Goal: Task Accomplishment & Management: Manage account settings

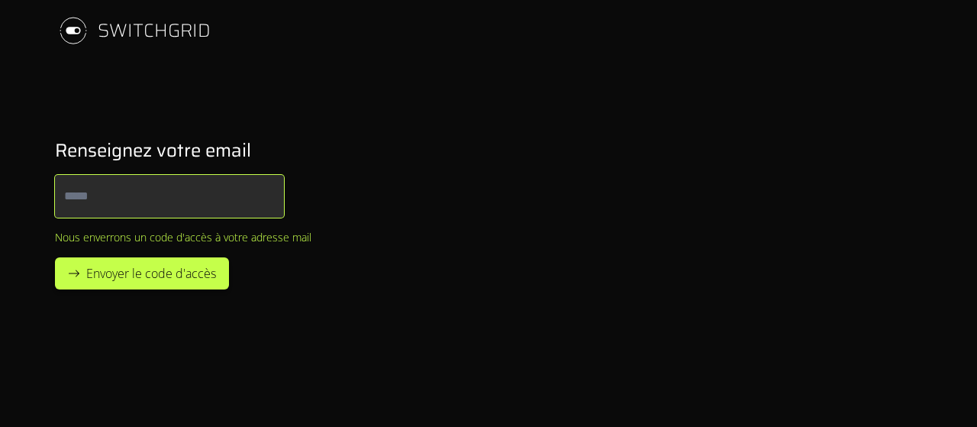
click at [221, 184] on input "Email" at bounding box center [169, 196] width 229 height 43
type input "**********"
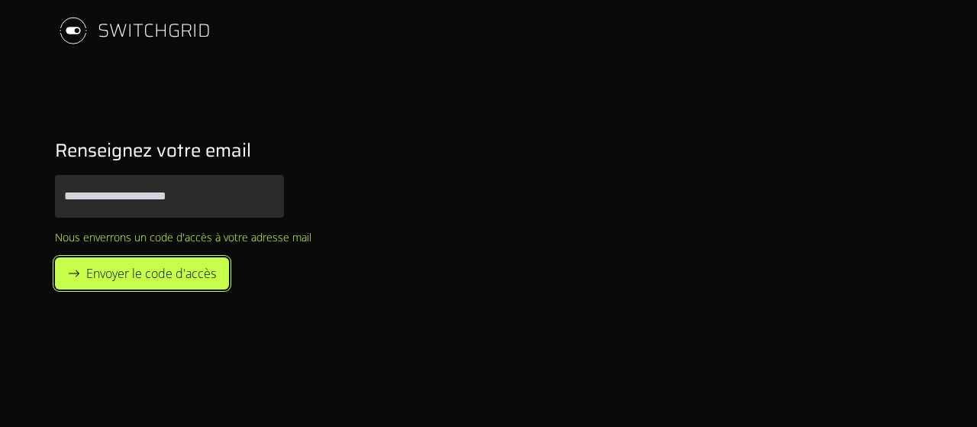
click at [171, 279] on span "Envoyer le code d'accès" at bounding box center [151, 273] width 130 height 18
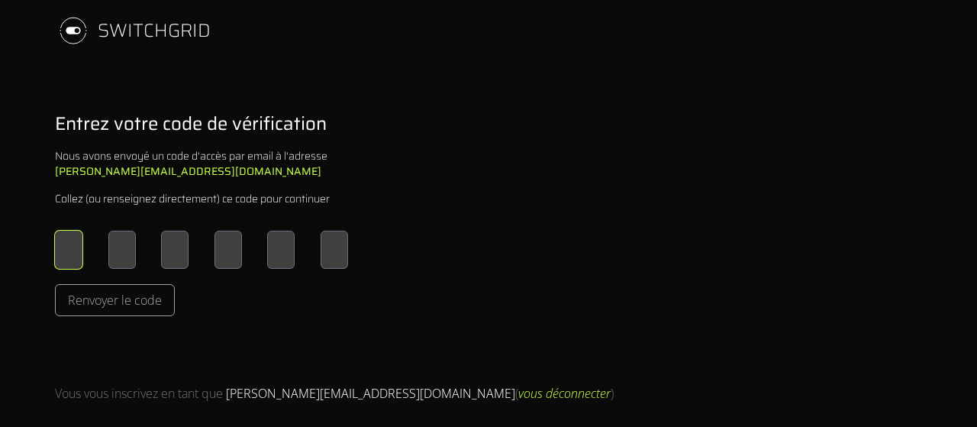
click at [72, 256] on input "Please enter OTP character 1" at bounding box center [68, 250] width 27 height 38
type input "*"
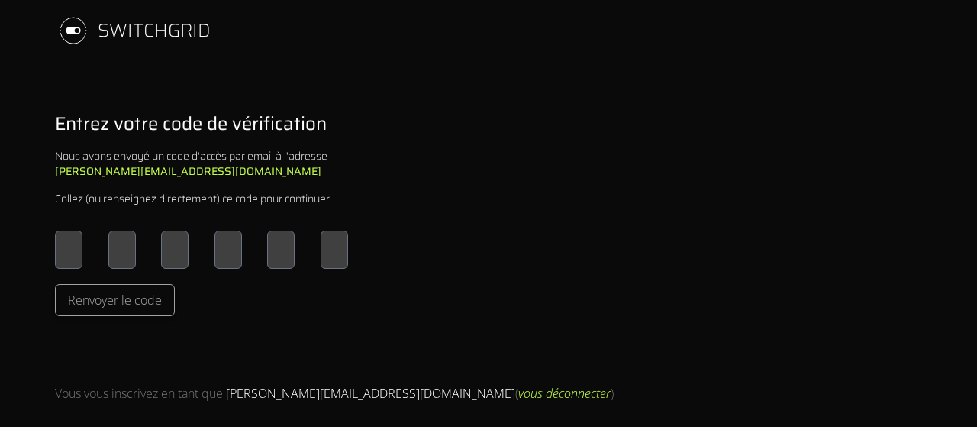
type input "*"
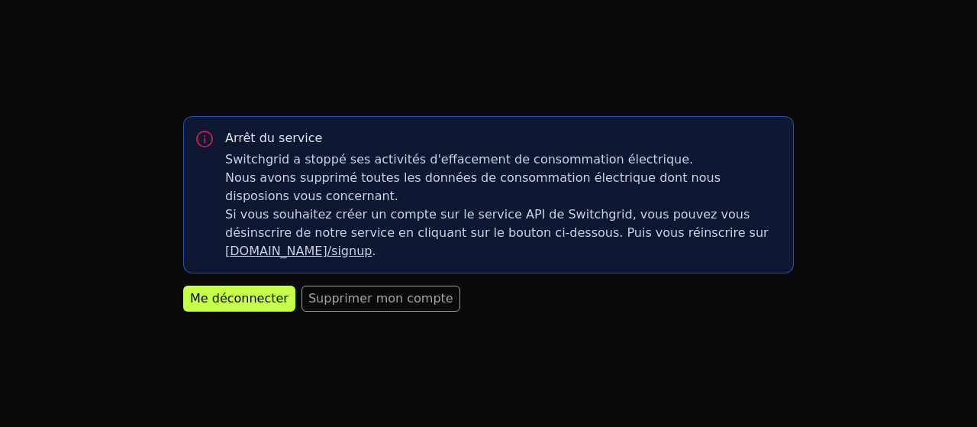
click at [372, 244] on link "[DOMAIN_NAME]/signup" at bounding box center [298, 251] width 147 height 15
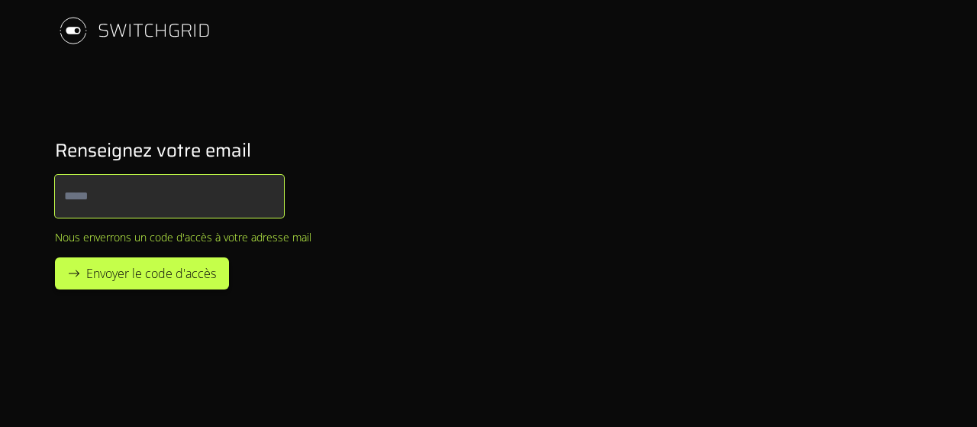
click at [192, 216] on input "Email" at bounding box center [169, 196] width 229 height 43
type input "**********"
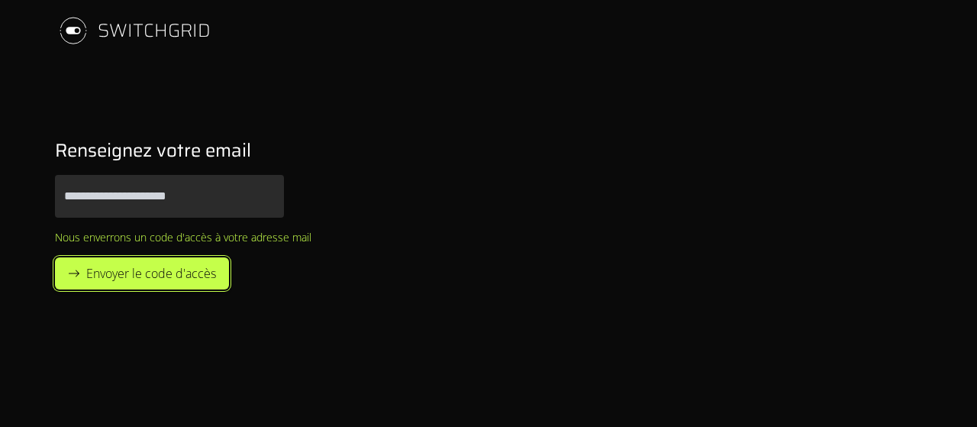
click at [165, 274] on span "Envoyer le code d'accès" at bounding box center [151, 273] width 130 height 18
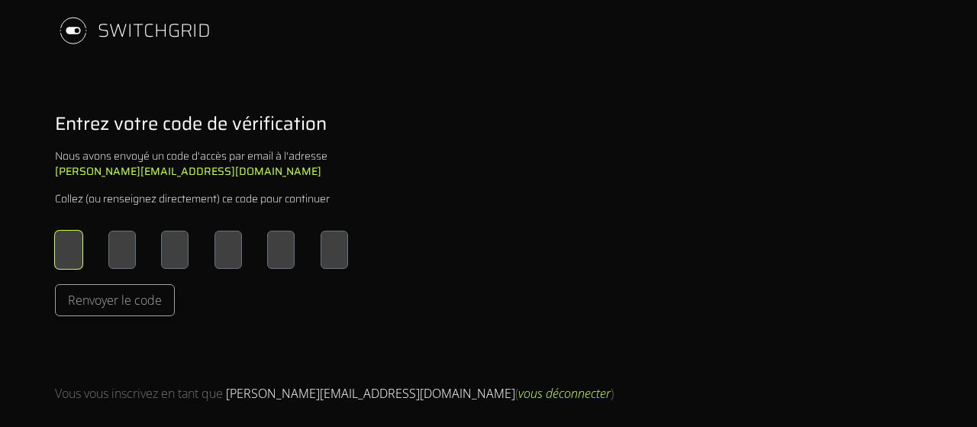
click at [60, 261] on input "Please enter OTP character 1" at bounding box center [68, 250] width 27 height 38
type input "*"
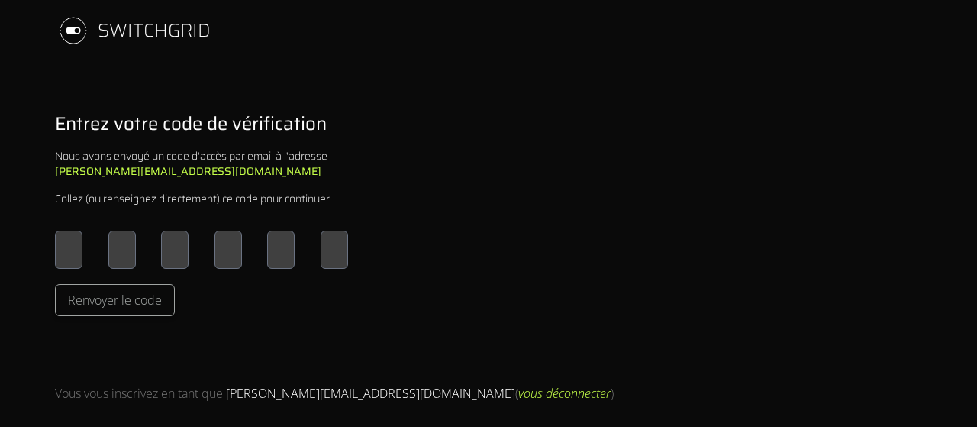
type input "*"
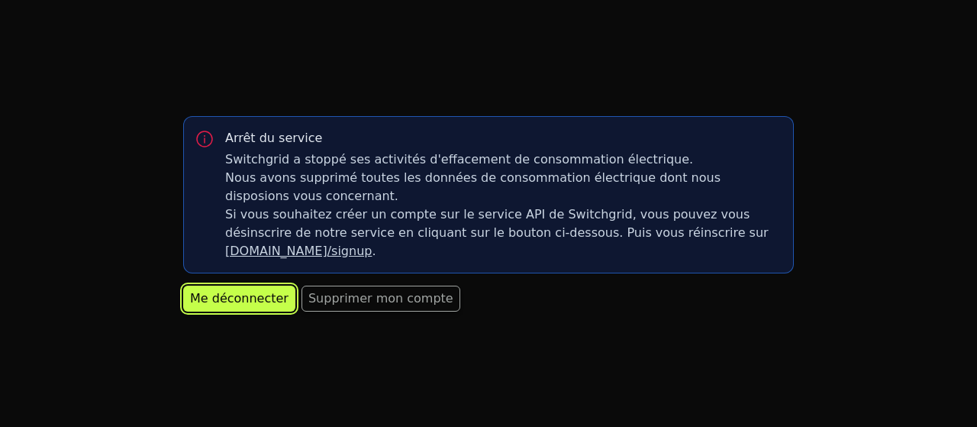
click at [261, 292] on div "Me déconnecter" at bounding box center [239, 298] width 98 height 18
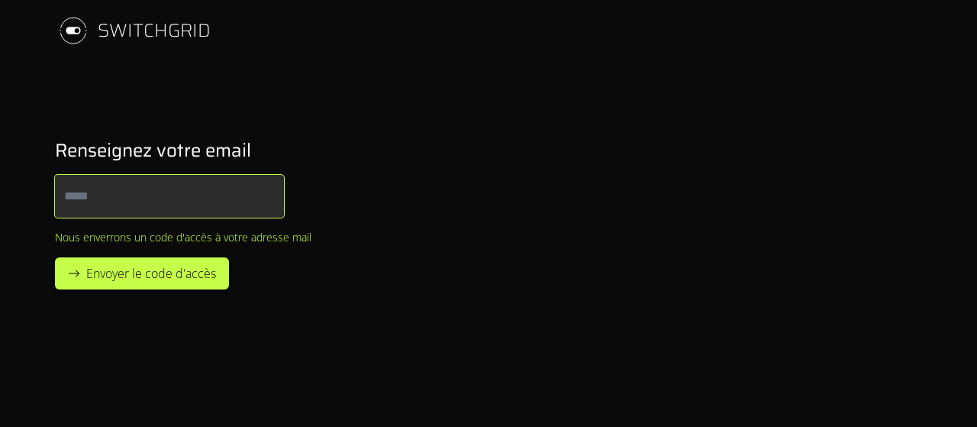
click at [190, 192] on input "Email" at bounding box center [169, 196] width 229 height 43
type input "**********"
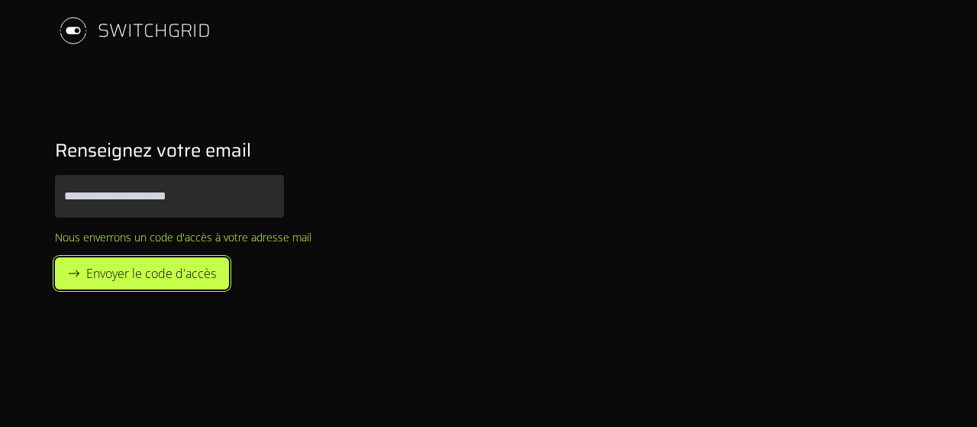
click at [195, 274] on span "Envoyer le code d'accès" at bounding box center [151, 273] width 130 height 18
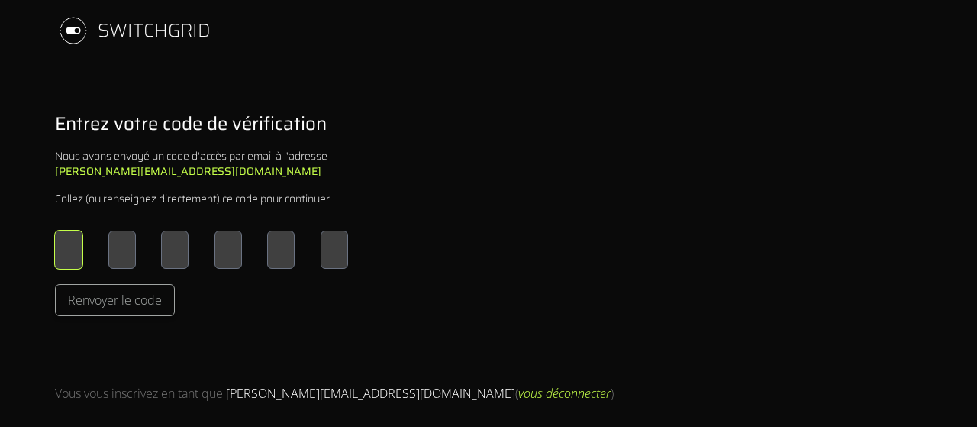
click at [73, 248] on input "Please enter OTP character 1" at bounding box center [68, 250] width 27 height 38
type input "*"
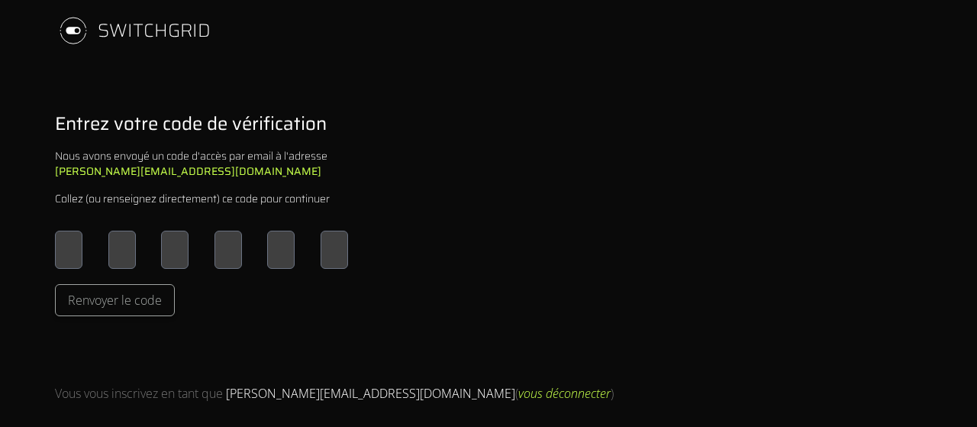
type input "*"
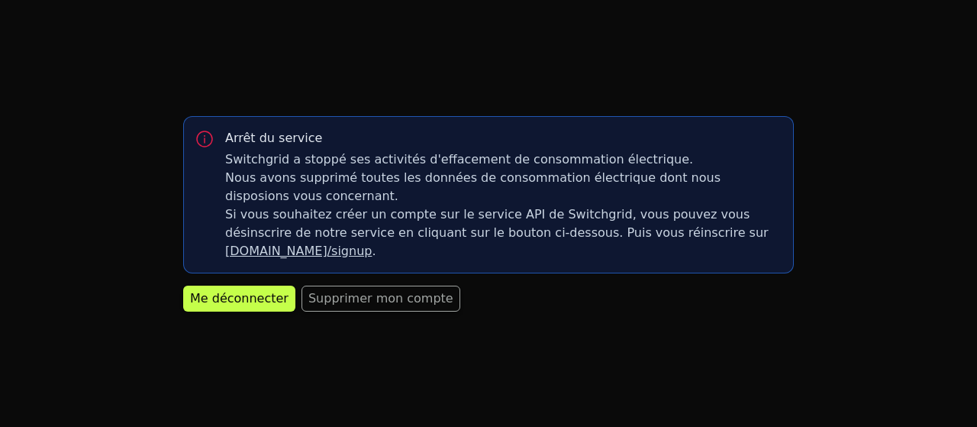
click at [372, 244] on link "app.switchgrid.tech/signup" at bounding box center [298, 251] width 147 height 15
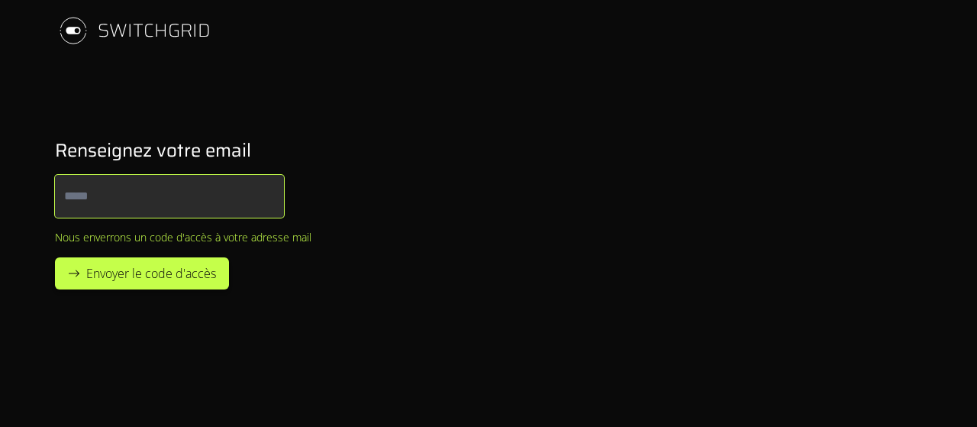
click at [146, 202] on input "Email" at bounding box center [169, 196] width 229 height 43
type input "**********"
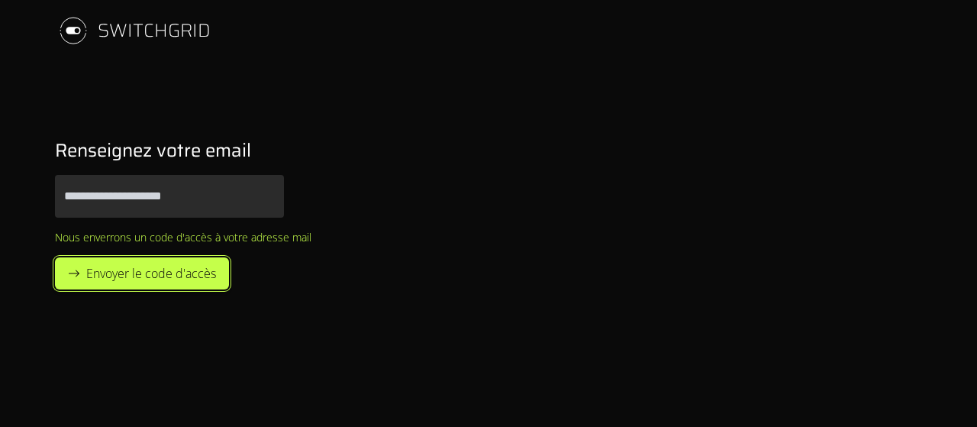
click at [133, 273] on span "Envoyer le code d'accès" at bounding box center [151, 273] width 130 height 18
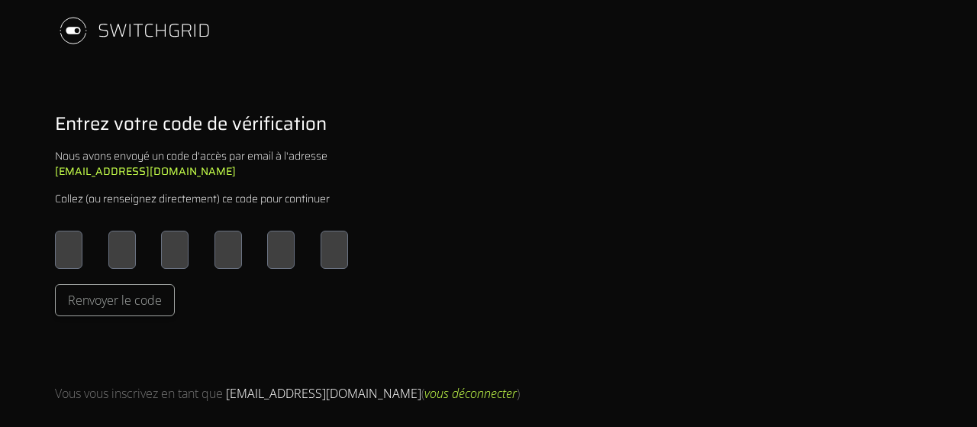
type input "*"
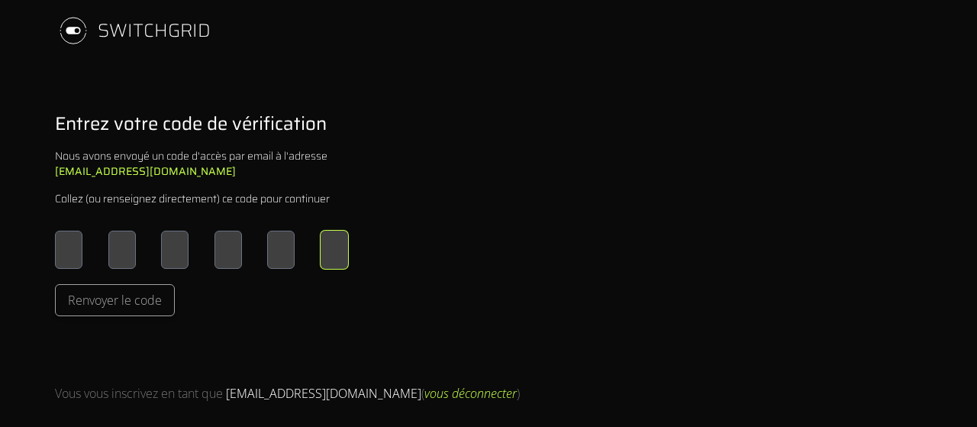
type input "*"
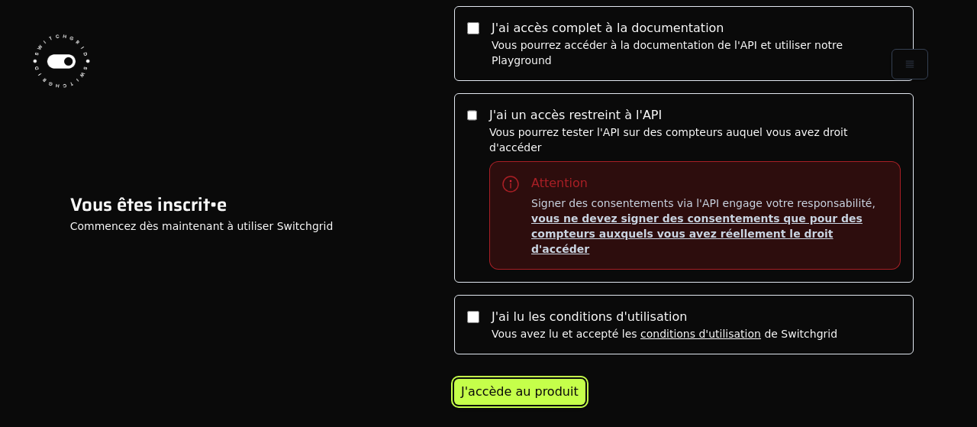
click at [483, 382] on div "J'accède au produit" at bounding box center [520, 391] width 118 height 18
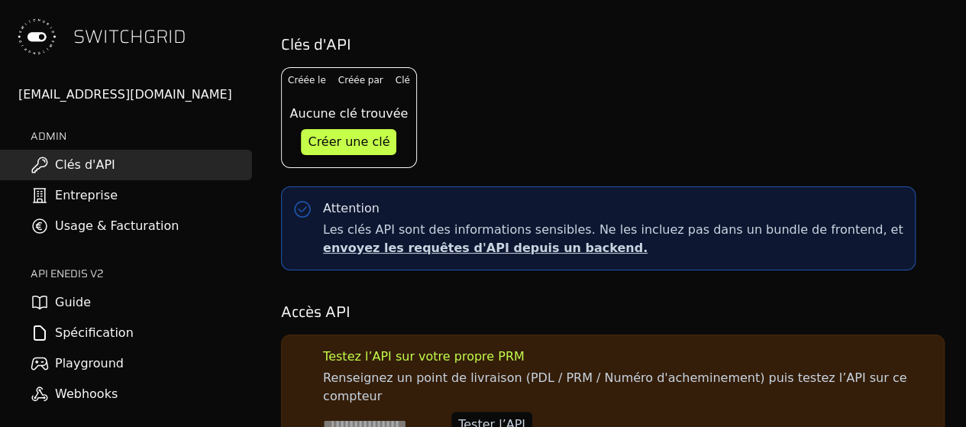
click at [94, 204] on link "Entreprise" at bounding box center [126, 195] width 252 height 31
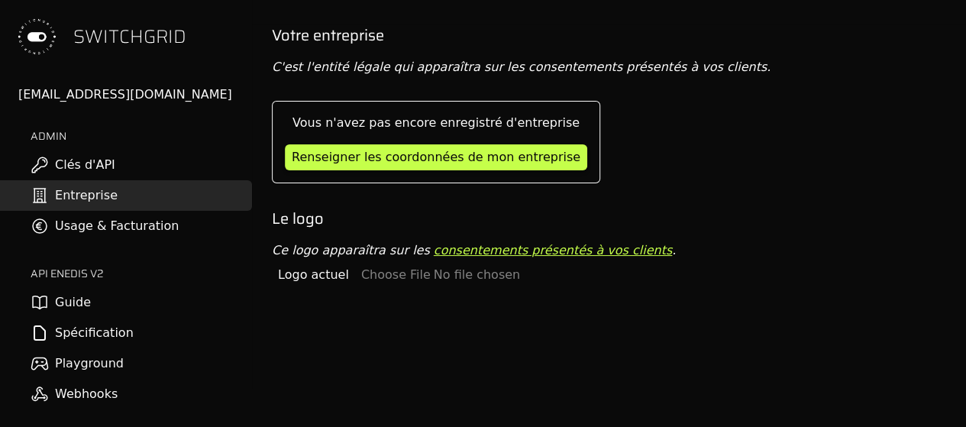
click at [102, 298] on link "Guide" at bounding box center [126, 302] width 252 height 31
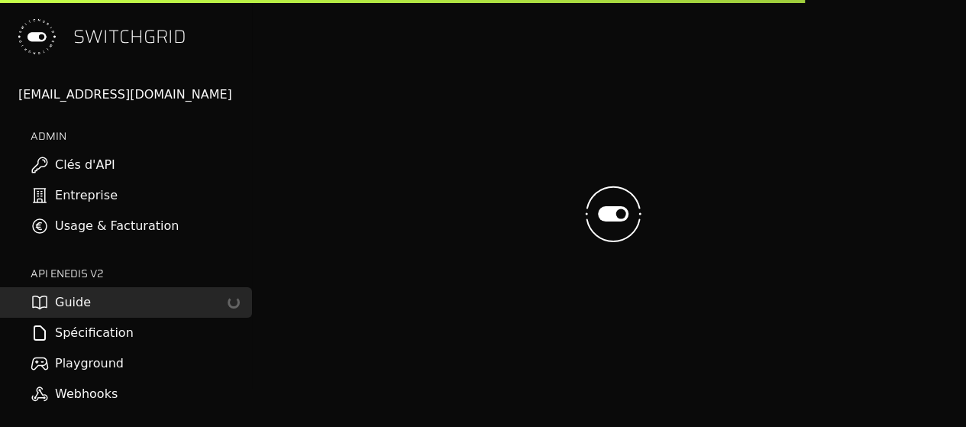
click at [105, 337] on link "Spécification" at bounding box center [126, 333] width 252 height 31
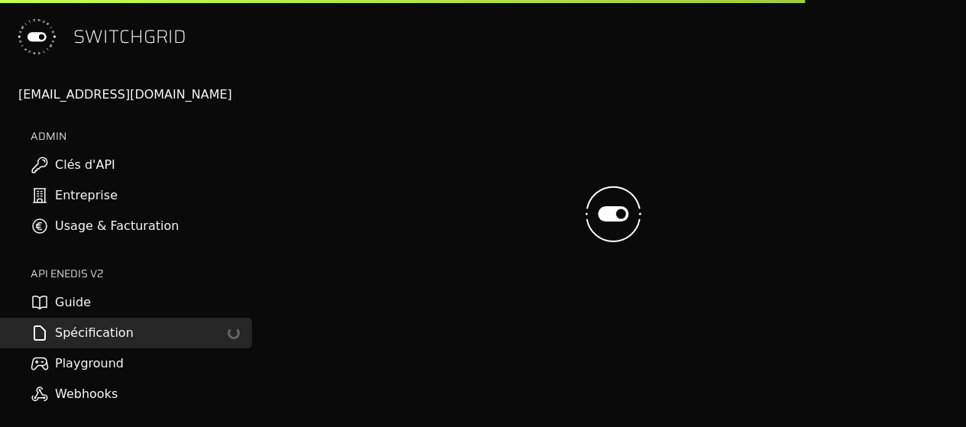
click at [101, 361] on link "Playground" at bounding box center [126, 363] width 252 height 31
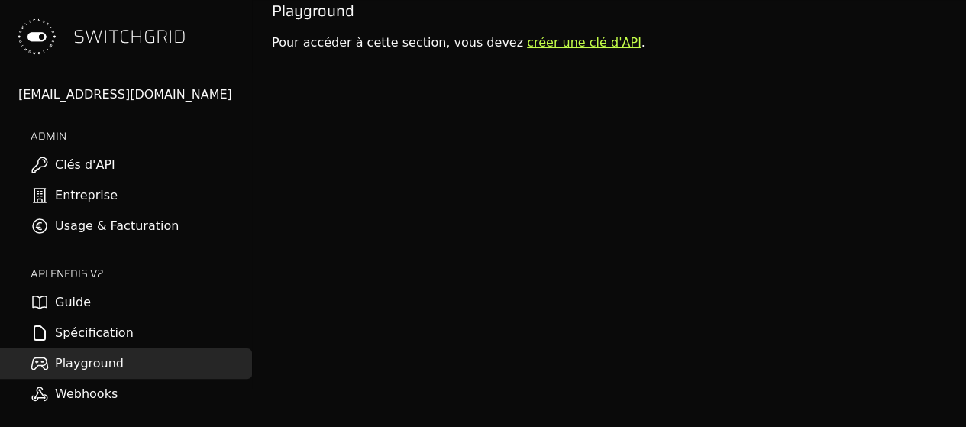
click at [89, 395] on link "Webhooks" at bounding box center [126, 394] width 252 height 31
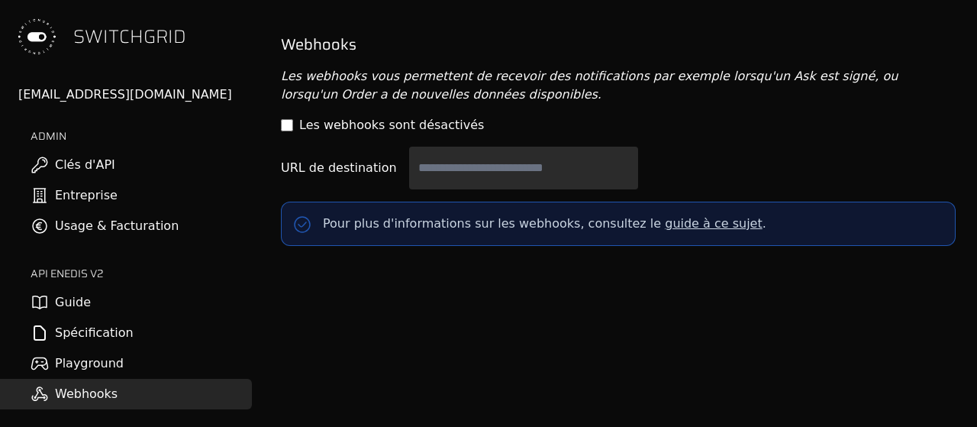
click at [92, 169] on link "Clés d'API" at bounding box center [126, 165] width 252 height 31
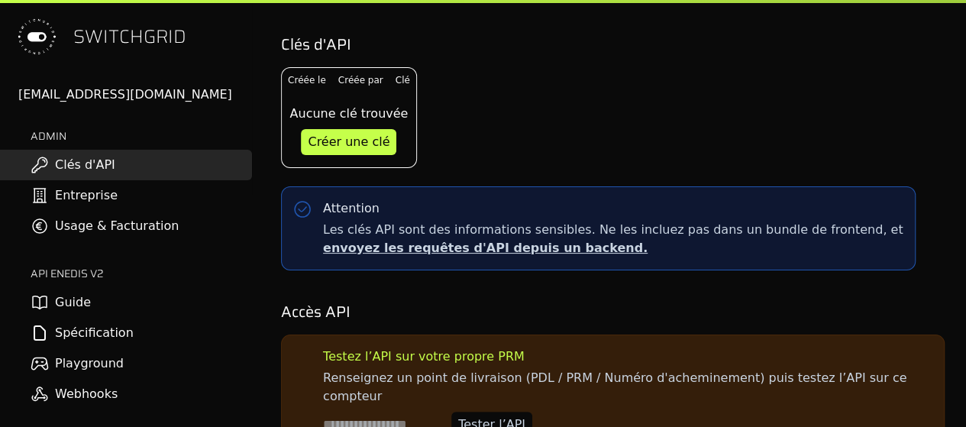
click at [93, 82] on div "SWITCHGRID charvet.sop@gmail.com ADMIN Clés d'API Entreprise Usage & Facturatio…" at bounding box center [126, 213] width 252 height 427
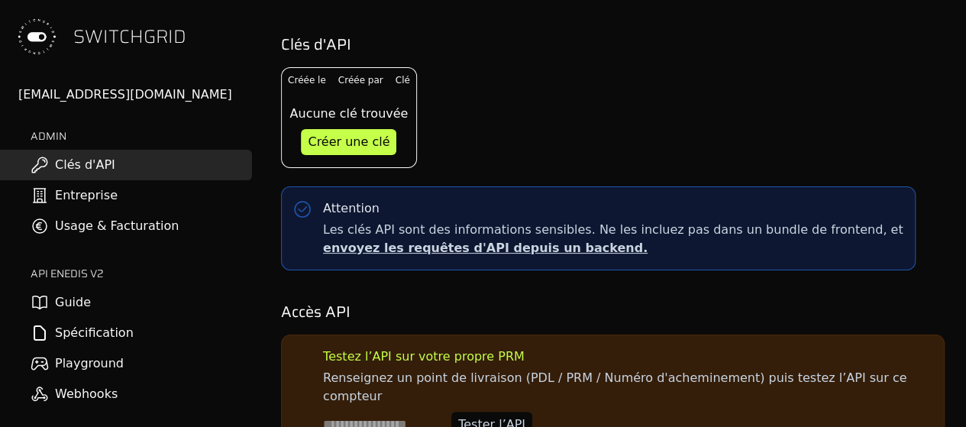
click at [88, 95] on div "charvet.sop@gmail.com" at bounding box center [135, 94] width 234 height 18
click at [60, 229] on link "Usage & Facturation" at bounding box center [126, 226] width 252 height 31
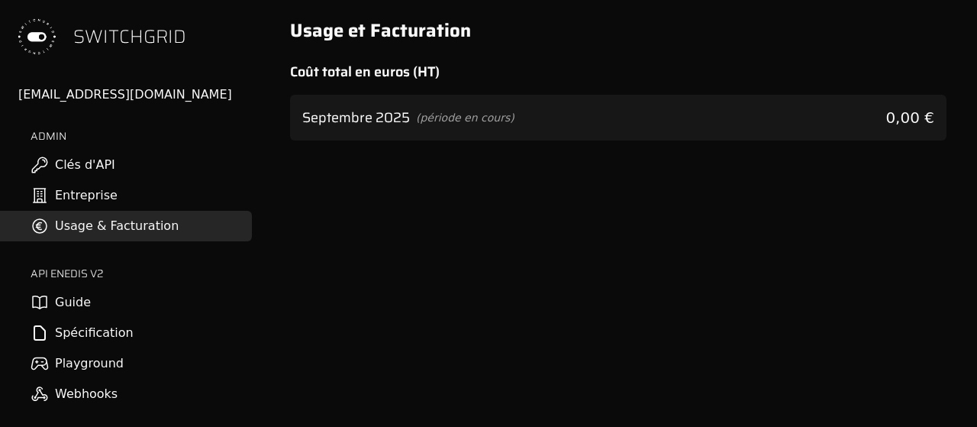
click at [55, 166] on link "Clés d'API" at bounding box center [126, 165] width 252 height 31
